Goal: Browse casually

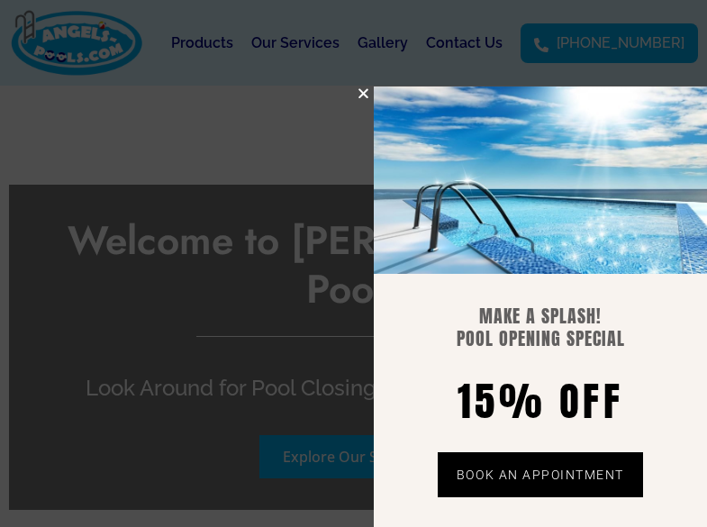
scroll to position [3969, 0]
